Goal: Navigation & Orientation: Find specific page/section

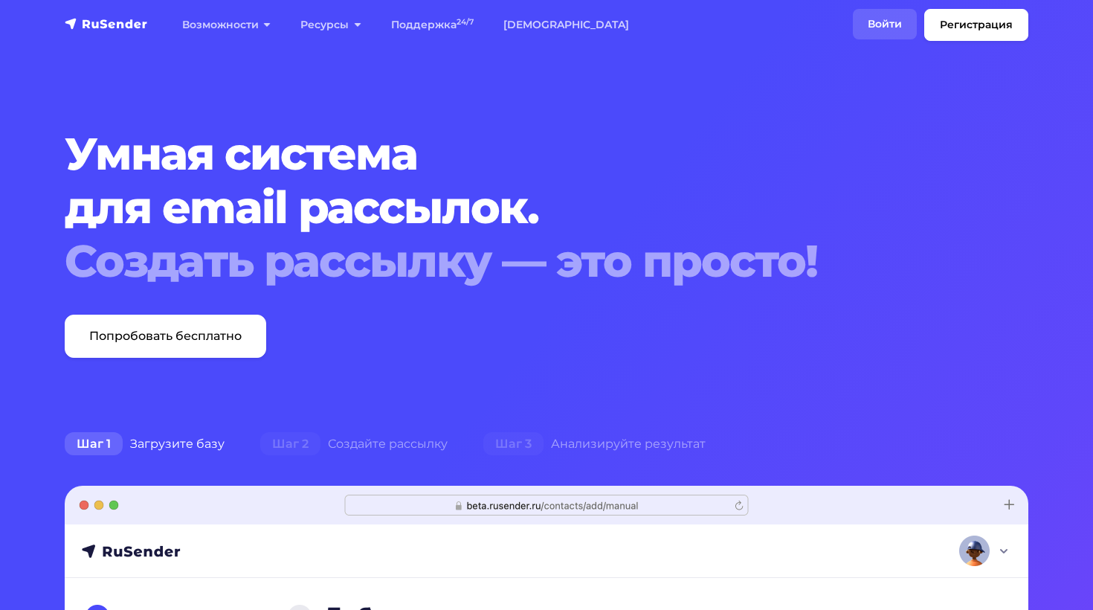
click at [889, 18] on link "Войти" at bounding box center [885, 24] width 64 height 30
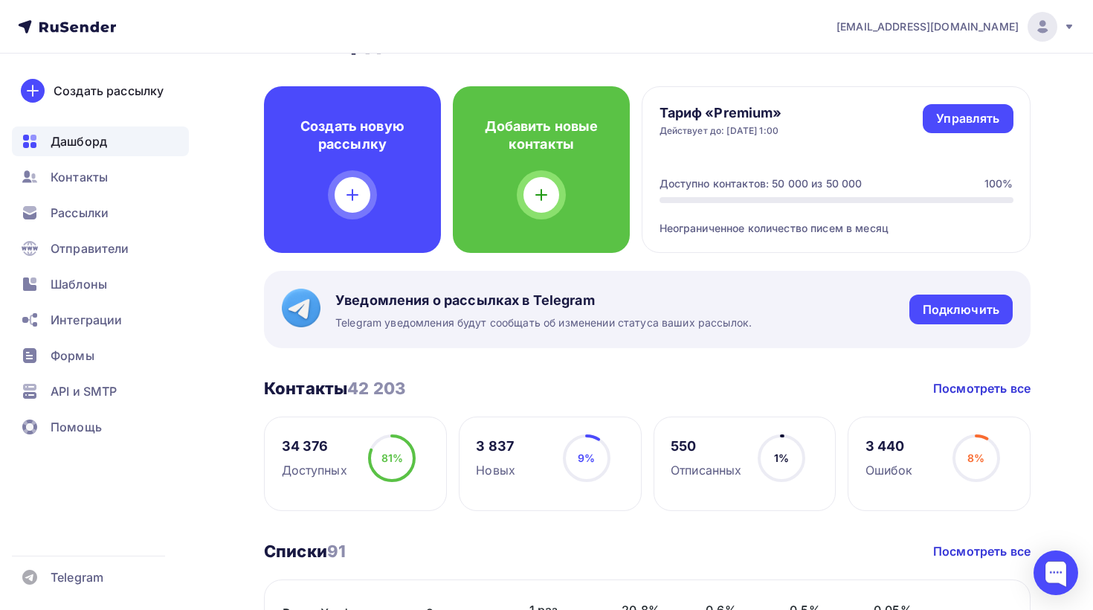
scroll to position [46, 0]
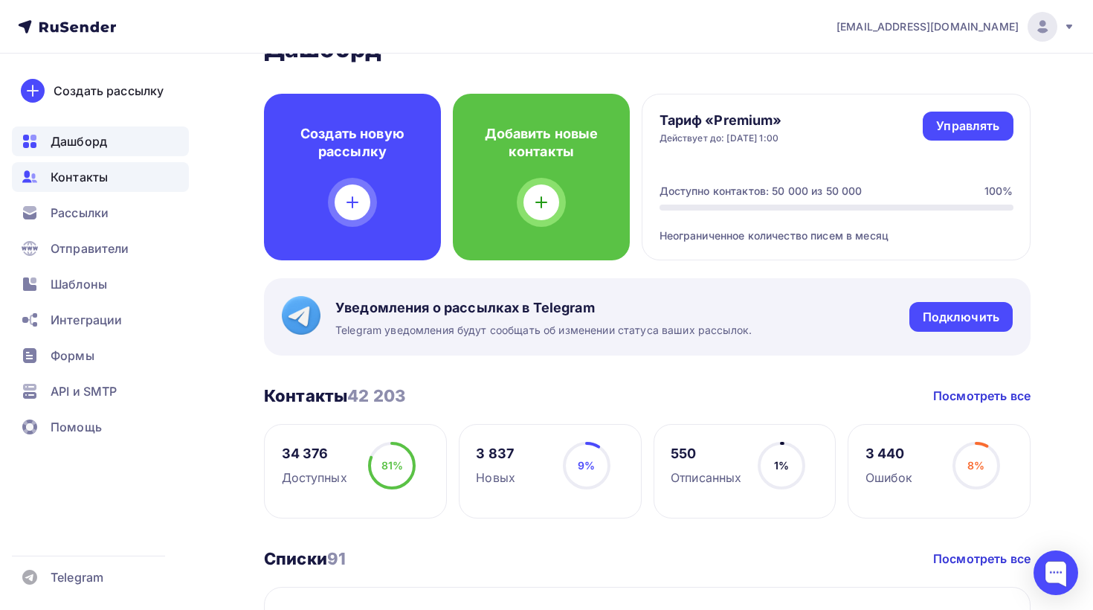
click at [68, 184] on span "Контакты" at bounding box center [79, 177] width 57 height 18
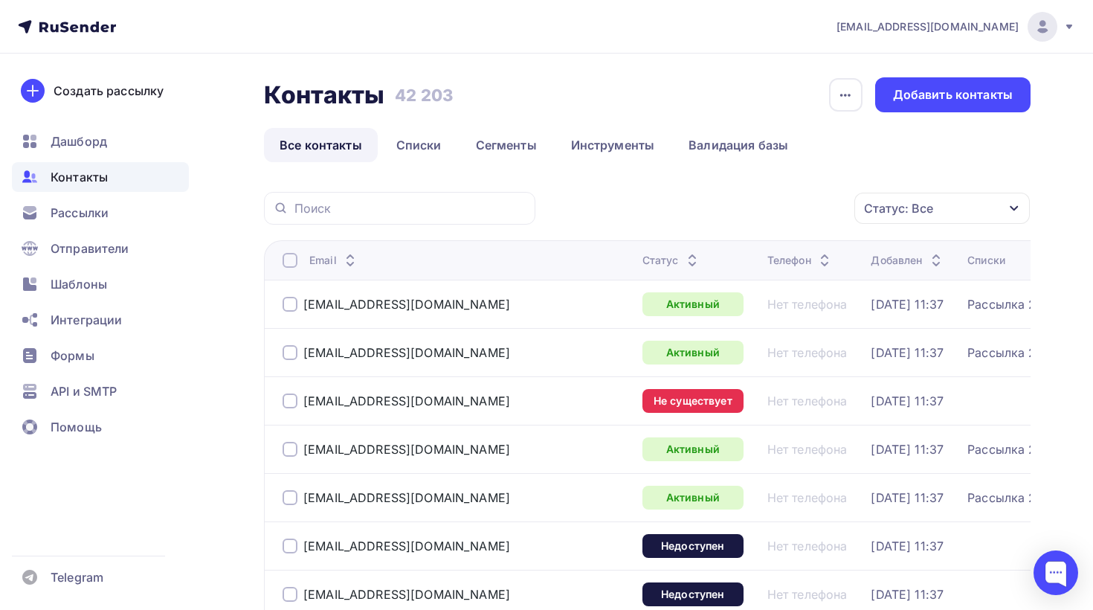
drag, startPoint x: 393, startPoint y: 99, endPoint x: 465, endPoint y: 97, distance: 71.4
click at [465, 97] on div "Контакты Контакты 42 203 42 203 История импорта Добавить контакты" at bounding box center [647, 94] width 767 height 35
click at [399, 150] on link "Списки" at bounding box center [419, 145] width 77 height 34
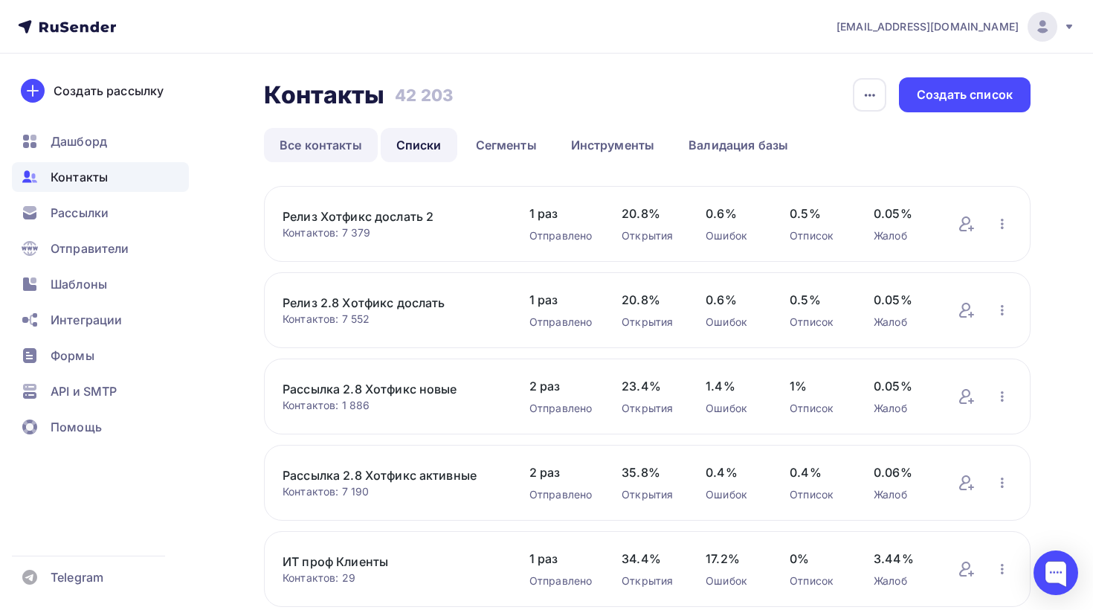
click at [295, 138] on link "Все контакты" at bounding box center [321, 145] width 114 height 34
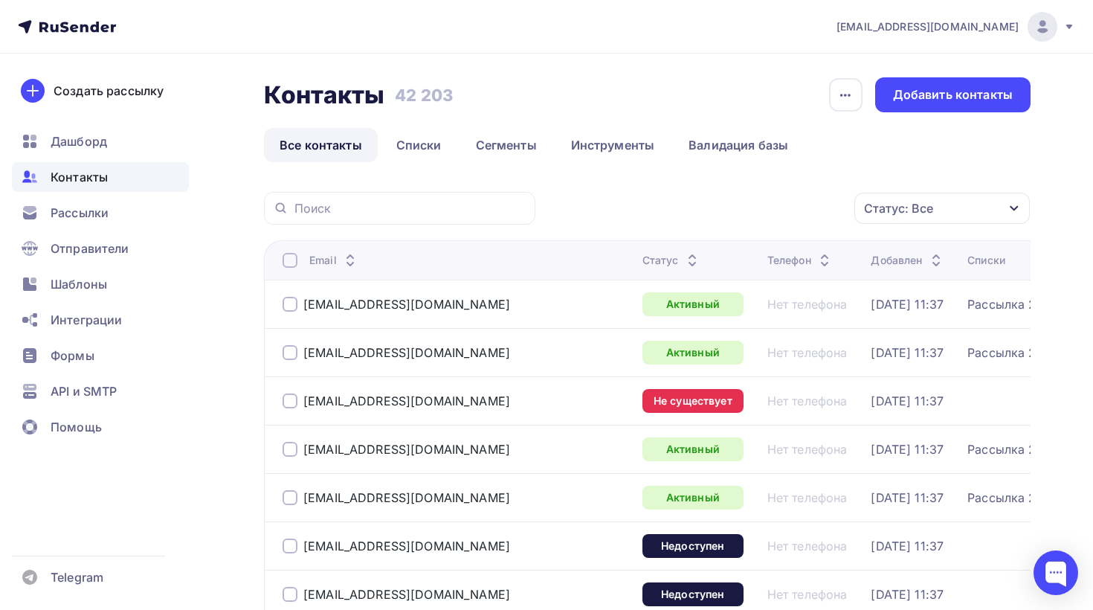
drag, startPoint x: 393, startPoint y: 92, endPoint x: 448, endPoint y: 90, distance: 54.3
click at [448, 90] on div "Контакты Контакты 42 203 42 203" at bounding box center [358, 94] width 189 height 35
click at [457, 101] on div "Контакты Контакты 42 203 42 203 История импорта Добавить контакты" at bounding box center [647, 94] width 767 height 35
click at [433, 97] on h3 "42 203" at bounding box center [424, 95] width 58 height 21
drag, startPoint x: 399, startPoint y: 97, endPoint x: 442, endPoint y: 92, distance: 44.2
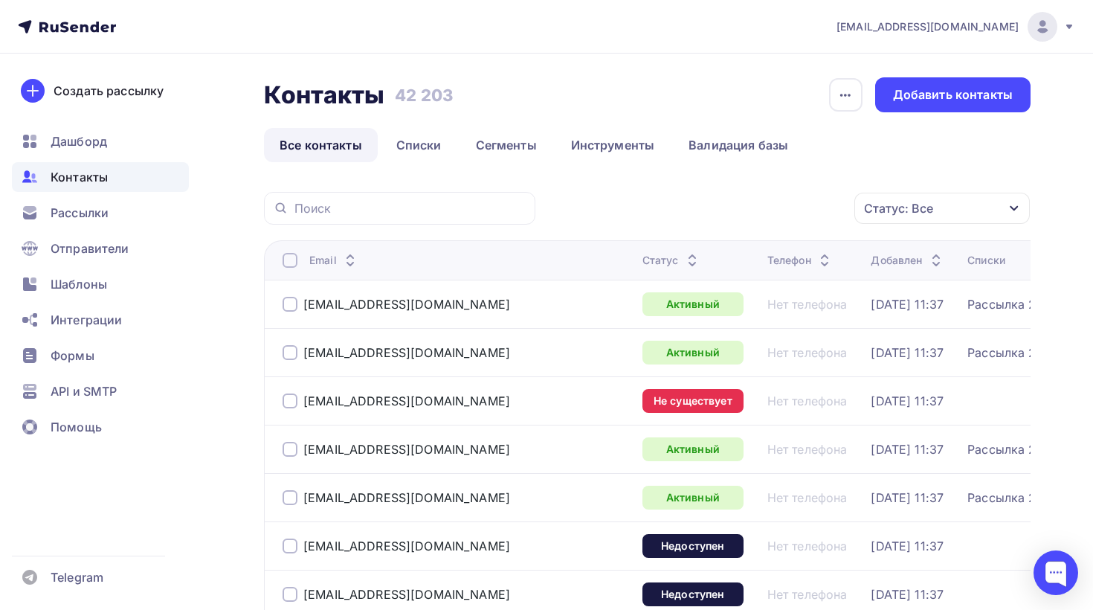
click at [442, 92] on h3 "42 203" at bounding box center [424, 95] width 58 height 21
click at [491, 91] on div "Контакты Контакты 42 203 42 203 История импорта Добавить контакты" at bounding box center [647, 94] width 767 height 35
